Goal: Transaction & Acquisition: Purchase product/service

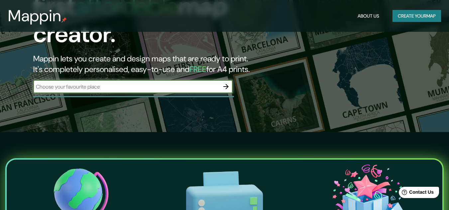
scroll to position [33, 0]
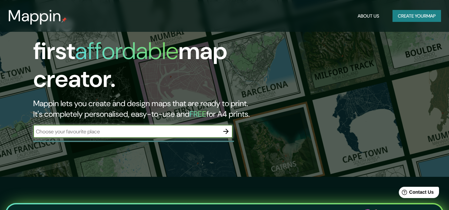
click at [98, 128] on input "text" at bounding box center [126, 132] width 186 height 8
drag, startPoint x: 98, startPoint y: 124, endPoint x: 67, endPoint y: 151, distance: 41.0
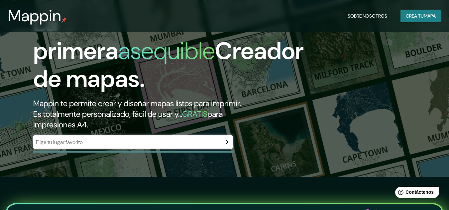
click at [80, 148] on div "​" at bounding box center [132, 141] width 199 height 13
drag, startPoint x: 80, startPoint y: 146, endPoint x: 47, endPoint y: 142, distance: 33.1
click at [47, 142] on input "text" at bounding box center [126, 142] width 186 height 8
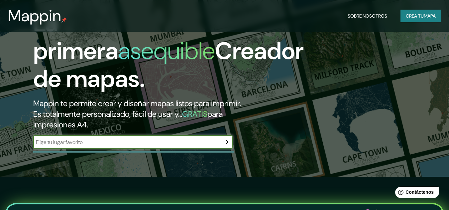
paste input "[STREET_ADDRESS][PERSON_NAME]"
type input "[STREET_ADDRESS][PERSON_NAME]"
click at [223, 140] on icon "button" at bounding box center [226, 142] width 8 height 8
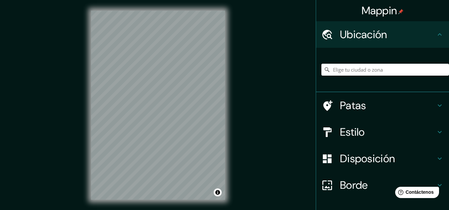
drag, startPoint x: 344, startPoint y: 75, endPoint x: 345, endPoint y: 72, distance: 3.4
click at [344, 74] on input "Elige tu ciudad o zona" at bounding box center [385, 70] width 128 height 12
paste input "[STREET_ADDRESS][PERSON_NAME]"
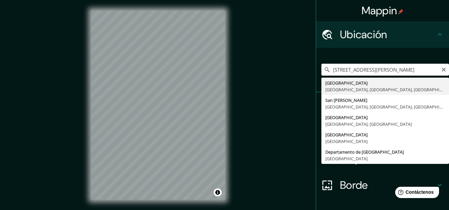
type input "[GEOGRAPHIC_DATA], [GEOGRAPHIC_DATA], [GEOGRAPHIC_DATA], [GEOGRAPHIC_DATA]"
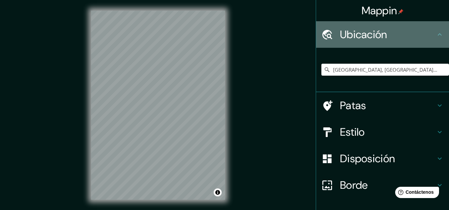
click at [388, 34] on h4 "Ubicación" at bounding box center [388, 34] width 96 height 13
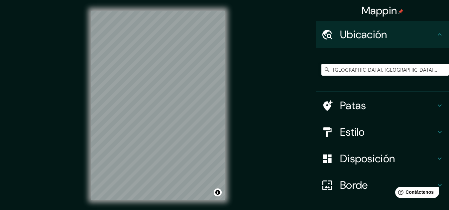
click at [435, 35] on icon at bounding box center [439, 35] width 8 height 8
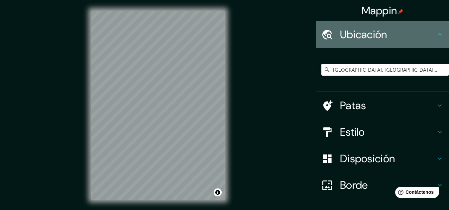
click at [435, 35] on icon at bounding box center [439, 35] width 8 height 8
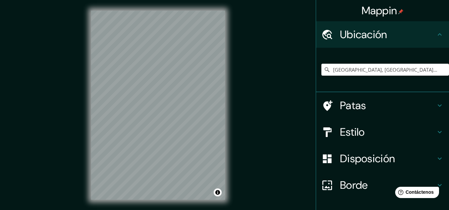
click at [396, 93] on div "Patas" at bounding box center [382, 105] width 133 height 27
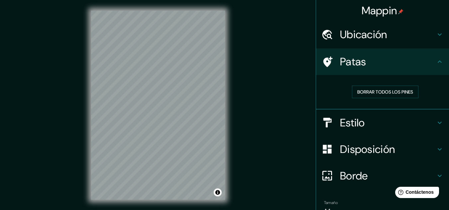
click at [415, 69] on div "Patas" at bounding box center [382, 61] width 133 height 27
click at [410, 116] on h4 "Estilo" at bounding box center [388, 122] width 96 height 13
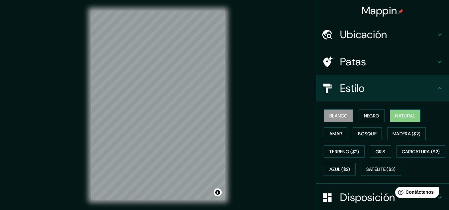
click at [409, 119] on font "Natural" at bounding box center [405, 116] width 20 height 6
click at [333, 135] on font "Amar" at bounding box center [335, 134] width 13 height 6
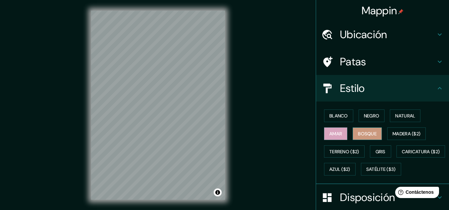
click at [358, 134] on font "Bosque" at bounding box center [367, 134] width 19 height 6
click at [401, 129] on button "Madera ($2)" at bounding box center [406, 134] width 39 height 13
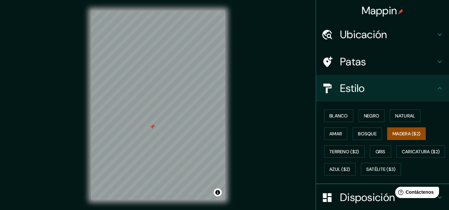
drag, startPoint x: 177, startPoint y: 128, endPoint x: 183, endPoint y: 137, distance: 11.3
click at [155, 129] on div at bounding box center [151, 126] width 5 height 5
click at [363, 64] on h4 "Patas" at bounding box center [388, 61] width 96 height 13
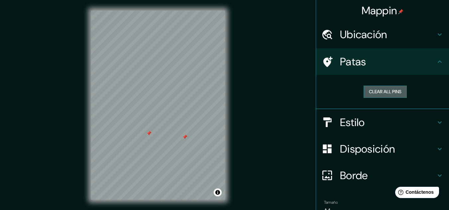
click at [398, 93] on button "Clear all pins" at bounding box center [384, 92] width 43 height 12
click at [388, 123] on h4 "Estilo" at bounding box center [388, 122] width 96 height 13
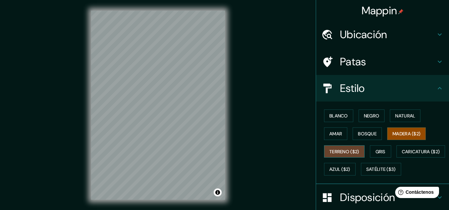
click at [348, 154] on font "Terreno ($2)" at bounding box center [344, 152] width 30 height 6
click at [375, 150] on font "Gris" at bounding box center [380, 152] width 10 height 6
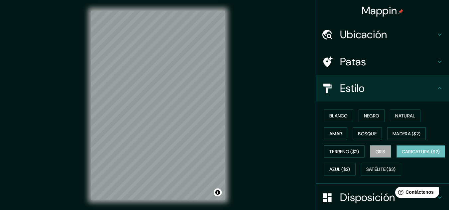
click at [401, 155] on font "Caricatura ($2)" at bounding box center [420, 152] width 38 height 6
click at [355, 171] on button "Azul ($2)" at bounding box center [340, 169] width 32 height 13
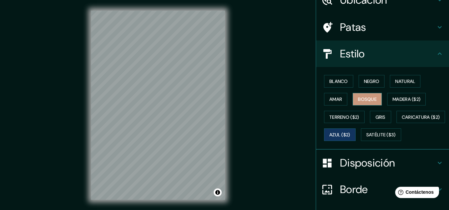
scroll to position [101, 0]
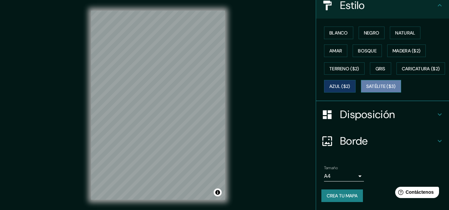
click at [366, 86] on font "Satélite ($3)" at bounding box center [381, 87] width 30 height 6
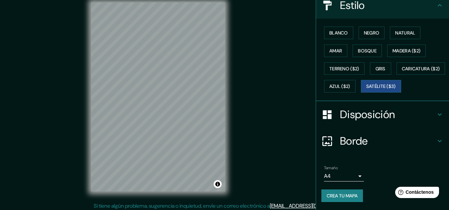
scroll to position [11, 0]
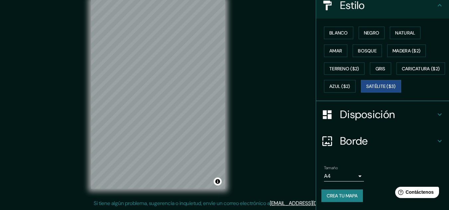
click at [361, 126] on div "Disposición" at bounding box center [382, 114] width 133 height 27
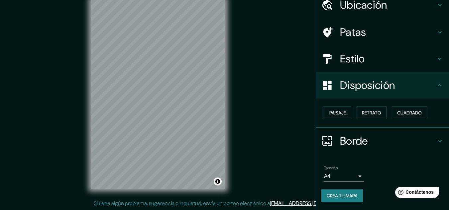
scroll to position [29, 0]
click at [334, 116] on font "Paisaje" at bounding box center [337, 113] width 17 height 6
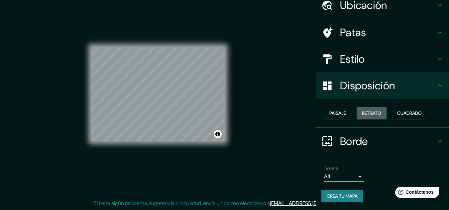
click at [369, 116] on font "Retrato" at bounding box center [371, 113] width 19 height 6
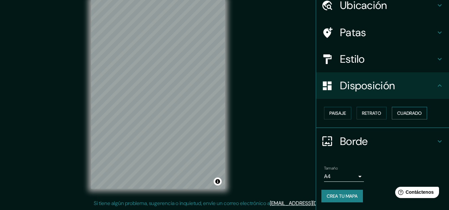
click at [407, 111] on font "Cuadrado" at bounding box center [409, 113] width 25 height 6
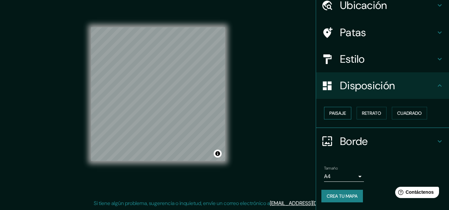
click at [343, 110] on button "Paisaje" at bounding box center [337, 113] width 27 height 13
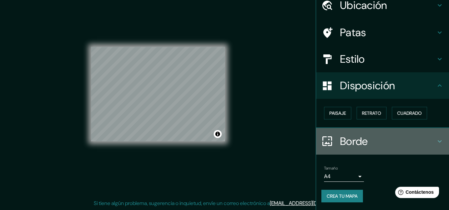
click at [365, 140] on h4 "Borde" at bounding box center [388, 141] width 96 height 13
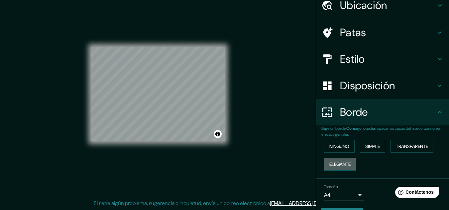
click at [342, 166] on font "Elegante" at bounding box center [339, 164] width 21 height 6
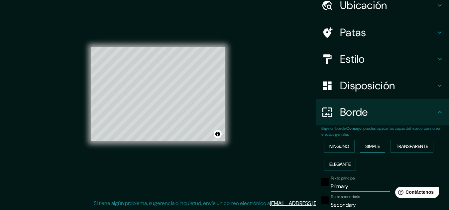
click at [366, 146] on font "Simple" at bounding box center [372, 146] width 15 height 6
click at [350, 145] on button "Ninguno" at bounding box center [339, 146] width 31 height 13
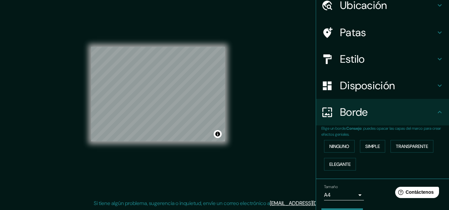
click at [357, 66] on div "Estilo" at bounding box center [382, 59] width 133 height 27
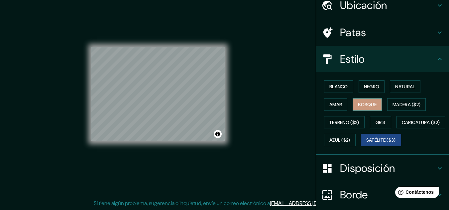
click at [364, 103] on font "Bosque" at bounding box center [367, 105] width 19 height 6
click at [370, 81] on button "Negro" at bounding box center [371, 86] width 26 height 13
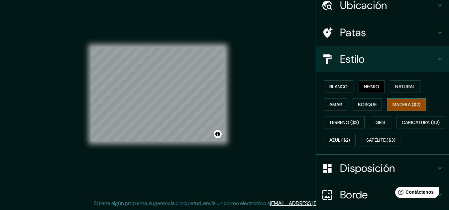
click at [406, 105] on font "Madera ($2)" at bounding box center [406, 105] width 28 height 6
click at [349, 122] on font "Terreno ($2)" at bounding box center [344, 123] width 30 height 6
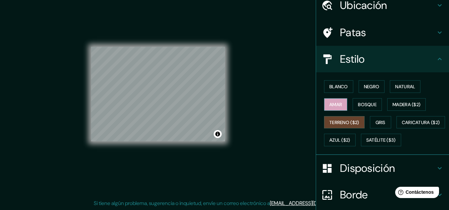
click at [339, 107] on button "Amar" at bounding box center [335, 104] width 23 height 13
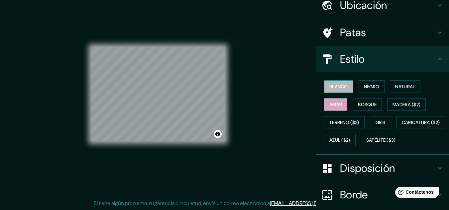
click at [342, 85] on font "Blanco" at bounding box center [338, 87] width 19 height 6
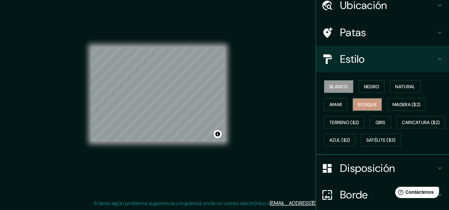
scroll to position [0, 0]
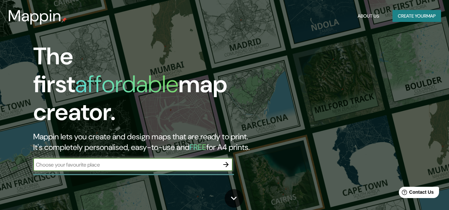
click at [87, 161] on input "text" at bounding box center [126, 165] width 186 height 8
type input "[STREET_ADDRESS][PERSON_NAME]"
click at [223, 161] on icon "button" at bounding box center [226, 165] width 8 height 8
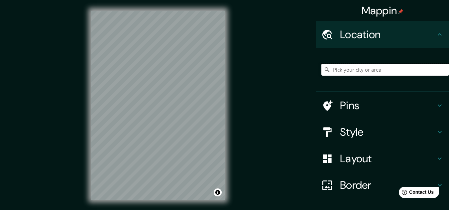
click at [384, 67] on input "Pick your city or area" at bounding box center [385, 70] width 128 height 12
paste input "[STREET_ADDRESS][PERSON_NAME]"
click at [422, 70] on input "[GEOGRAPHIC_DATA], [GEOGRAPHIC_DATA], [GEOGRAPHIC_DATA], [GEOGRAPHIC_DATA]" at bounding box center [385, 70] width 128 height 12
drag, startPoint x: 412, startPoint y: 73, endPoint x: 435, endPoint y: 73, distance: 22.9
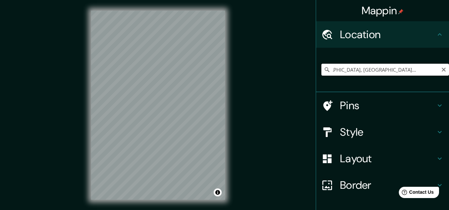
click at [435, 73] on input "[GEOGRAPHIC_DATA], [GEOGRAPHIC_DATA], [GEOGRAPHIC_DATA], [GEOGRAPHIC_DATA]" at bounding box center [385, 70] width 128 height 12
click at [405, 67] on input "[GEOGRAPHIC_DATA], [GEOGRAPHIC_DATA], [GEOGRAPHIC_DATA], [GEOGRAPHIC_DATA]" at bounding box center [385, 70] width 128 height 12
drag, startPoint x: 377, startPoint y: 70, endPoint x: 320, endPoint y: 74, distance: 57.0
click at [321, 74] on input "[GEOGRAPHIC_DATA], [GEOGRAPHIC_DATA], [GEOGRAPHIC_DATA], [GEOGRAPHIC_DATA]" at bounding box center [385, 70] width 128 height 12
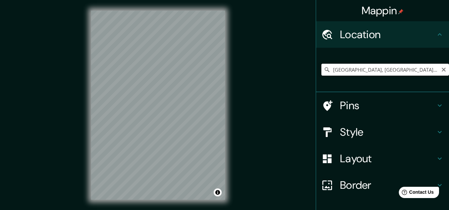
click at [372, 70] on input "[GEOGRAPHIC_DATA], [GEOGRAPHIC_DATA], [GEOGRAPHIC_DATA], [GEOGRAPHIC_DATA]" at bounding box center [385, 70] width 128 height 12
drag, startPoint x: 428, startPoint y: 70, endPoint x: 352, endPoint y: 81, distance: 76.8
click at [352, 81] on div "[GEOGRAPHIC_DATA][PERSON_NAME], [GEOGRAPHIC_DATA], [GEOGRAPHIC_DATA], [GEOGRAPH…" at bounding box center [385, 69] width 128 height 33
drag, startPoint x: 423, startPoint y: 69, endPoint x: 353, endPoint y: 77, distance: 70.2
click at [353, 77] on div "[GEOGRAPHIC_DATA][PERSON_NAME], [GEOGRAPHIC_DATA], [GEOGRAPHIC_DATA], [GEOGRAPH…" at bounding box center [385, 69] width 128 height 33
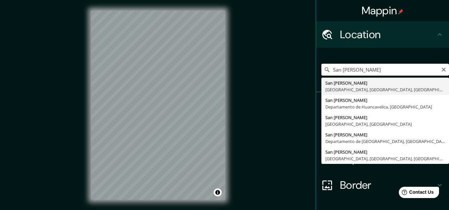
type input "[GEOGRAPHIC_DATA][PERSON_NAME], [GEOGRAPHIC_DATA], [GEOGRAPHIC_DATA], [GEOGRAPH…"
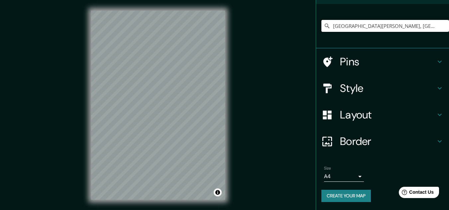
scroll to position [11, 0]
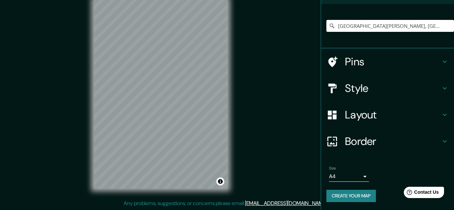
click at [339, 179] on body "Mappin Location [GEOGRAPHIC_DATA][PERSON_NAME], [GEOGRAPHIC_DATA], [GEOGRAPHIC_…" at bounding box center [227, 94] width 454 height 210
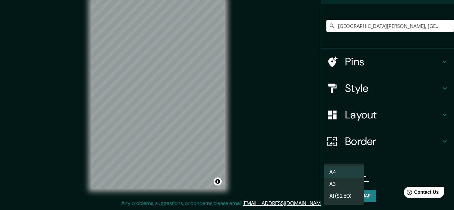
click at [391, 179] on div at bounding box center [227, 105] width 454 height 210
